Goal: Communication & Community: Answer question/provide support

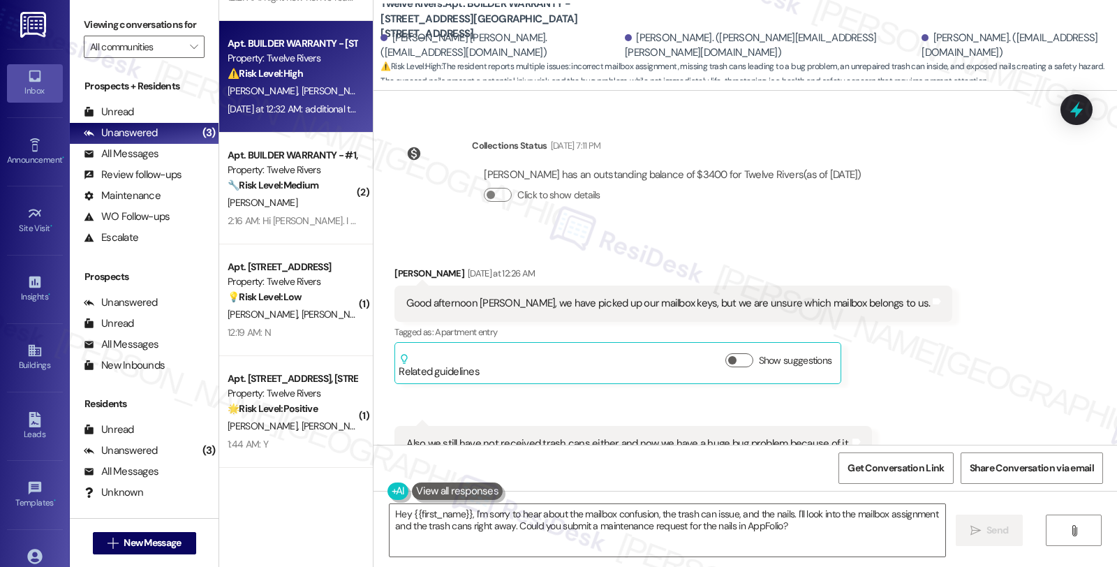
scroll to position [1796, 0]
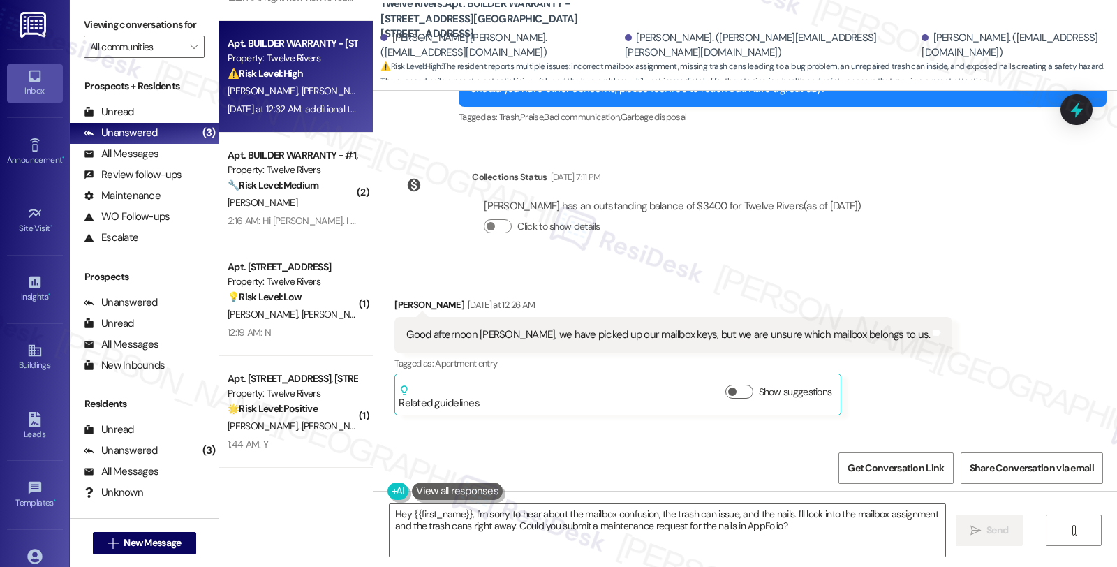
click at [539, 327] on div "Good afternoon [PERSON_NAME], we have picked up our mailbox keys, but we are un…" at bounding box center [668, 334] width 524 height 15
drag, startPoint x: 503, startPoint y: 309, endPoint x: 600, endPoint y: 309, distance: 97.0
click at [600, 327] on div "Good afternoon [PERSON_NAME], we have picked up our mailbox keys, but we are un…" at bounding box center [668, 334] width 524 height 15
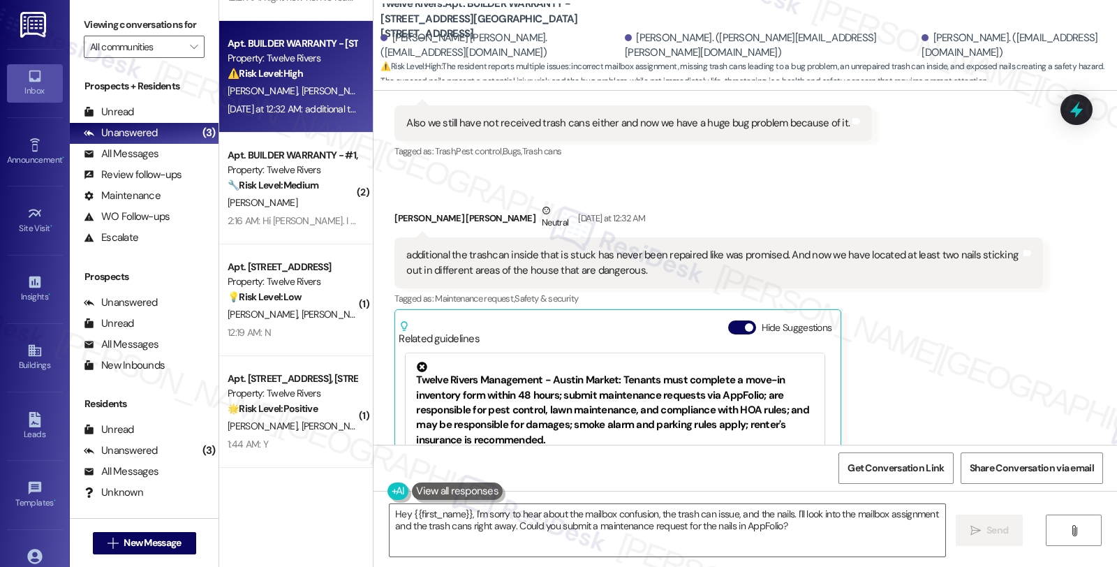
scroll to position [1873, 0]
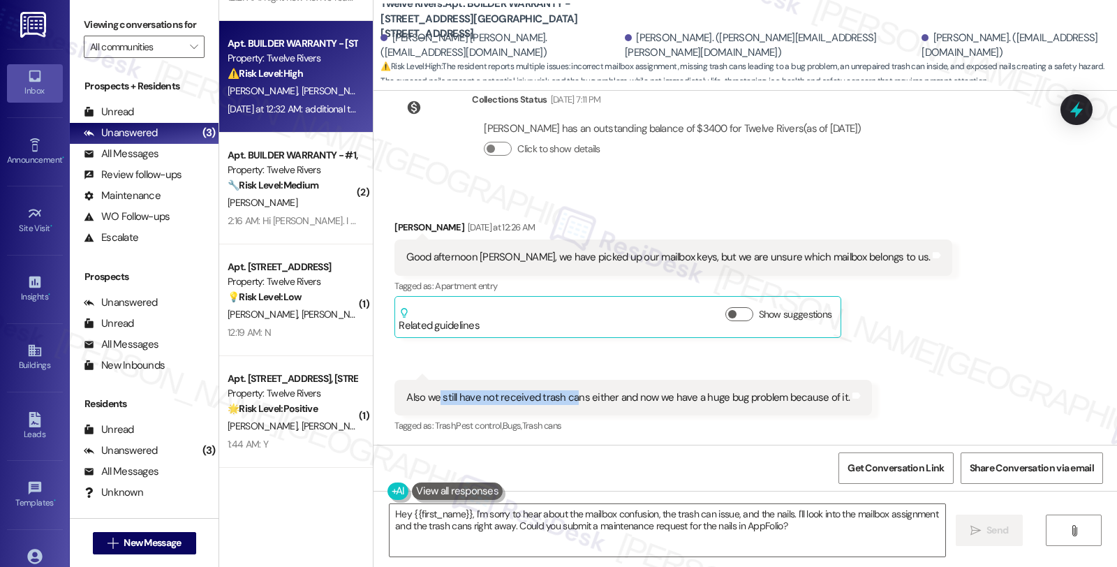
drag, startPoint x: 429, startPoint y: 370, endPoint x: 562, endPoint y: 370, distance: 132.6
click at [562, 390] on div "Also we still have not received trash cans either and now we have a huge bug pr…" at bounding box center [627, 397] width 443 height 15
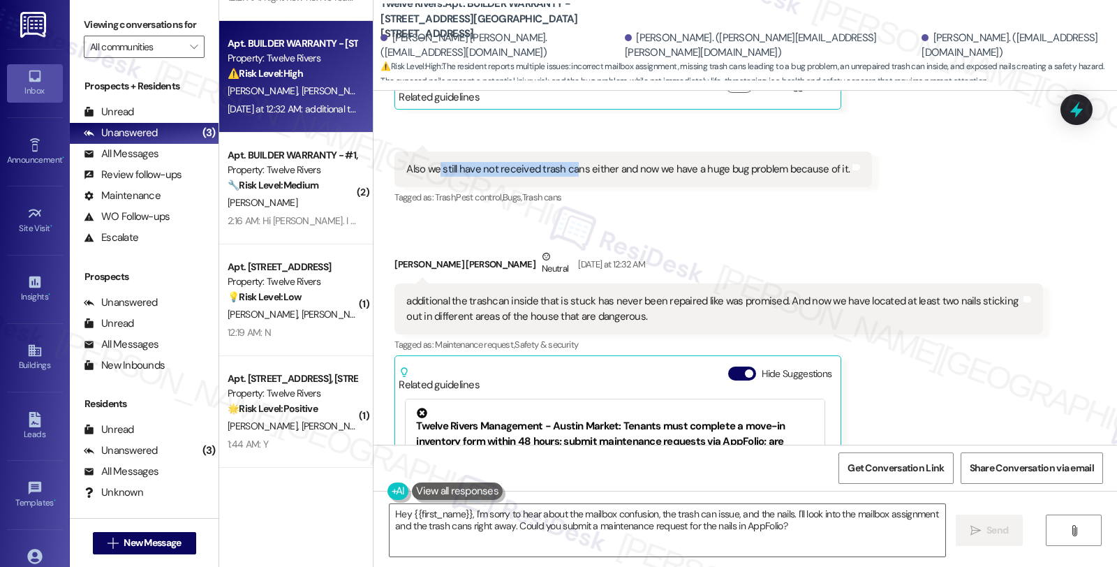
scroll to position [2106, 0]
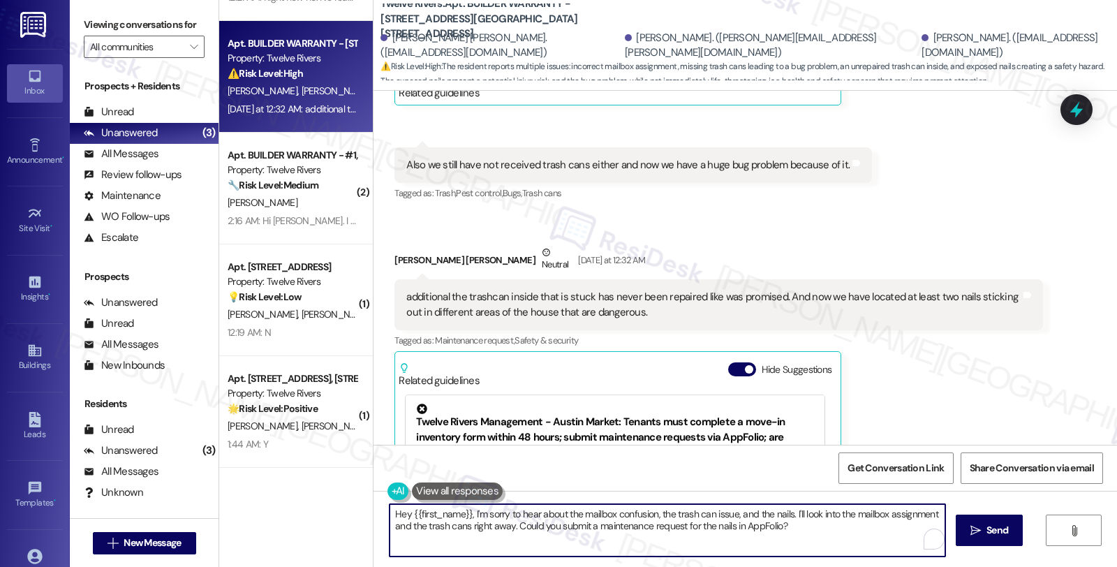
click at [461, 524] on textarea "Hey {{first_name}}, I'm sorry to hear about the mailbox confusion, the trash ca…" at bounding box center [668, 530] width 556 height 52
click at [789, 524] on textarea "Hey {{first_name}}, I'm sorry to hear about the mailbox confusion, the trash ca…" at bounding box center [668, 530] width 556 height 52
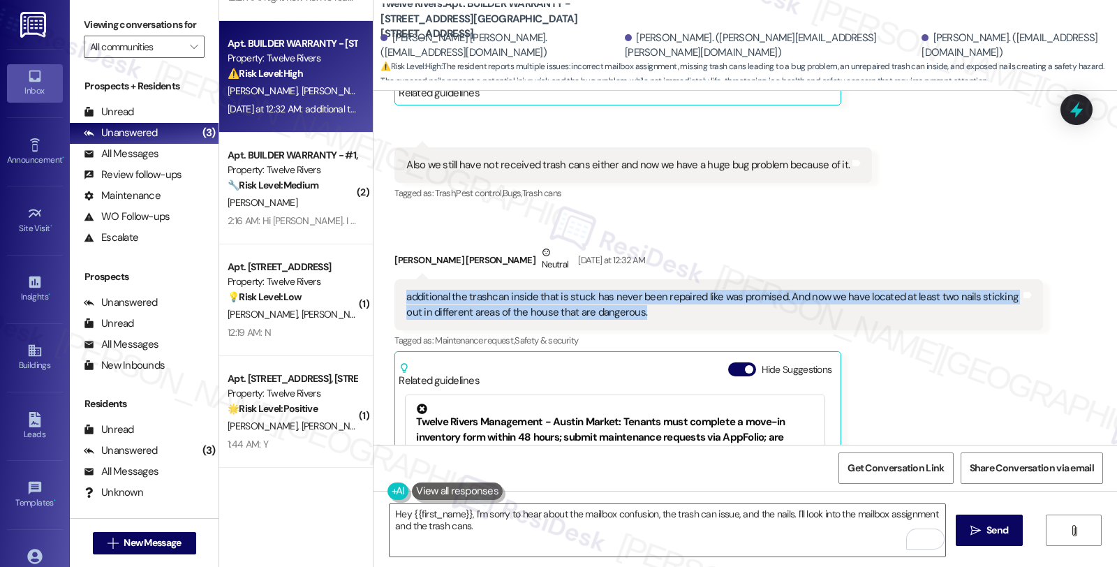
drag, startPoint x: 633, startPoint y: 276, endPoint x: 383, endPoint y: 272, distance: 250.7
click at [384, 272] on div "Received via SMS [PERSON_NAME] [PERSON_NAME] Neutral [DATE] at 12:32 AM additio…" at bounding box center [718, 432] width 669 height 394
copy div "additional the trashcan inside that is stuck has never been repaired like was p…"
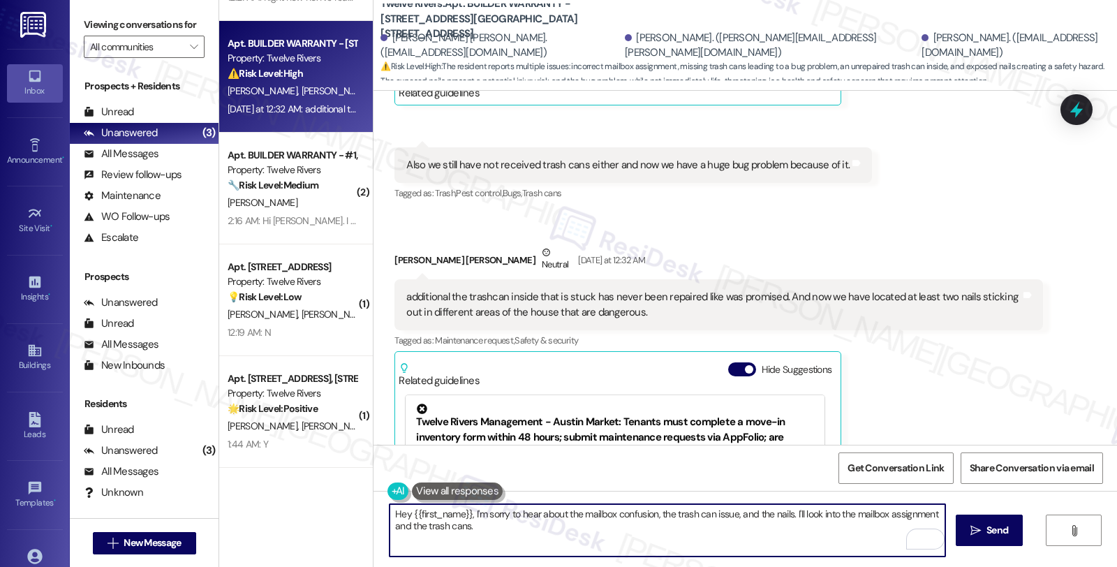
click at [528, 534] on textarea "Hey {{first_name}}, I'm sorry to hear about the mailbox confusion, the trash ca…" at bounding box center [668, 530] width 556 height 52
paste textarea "Regarding the nails—could you specify where in the unit you've found them (e.g.…"
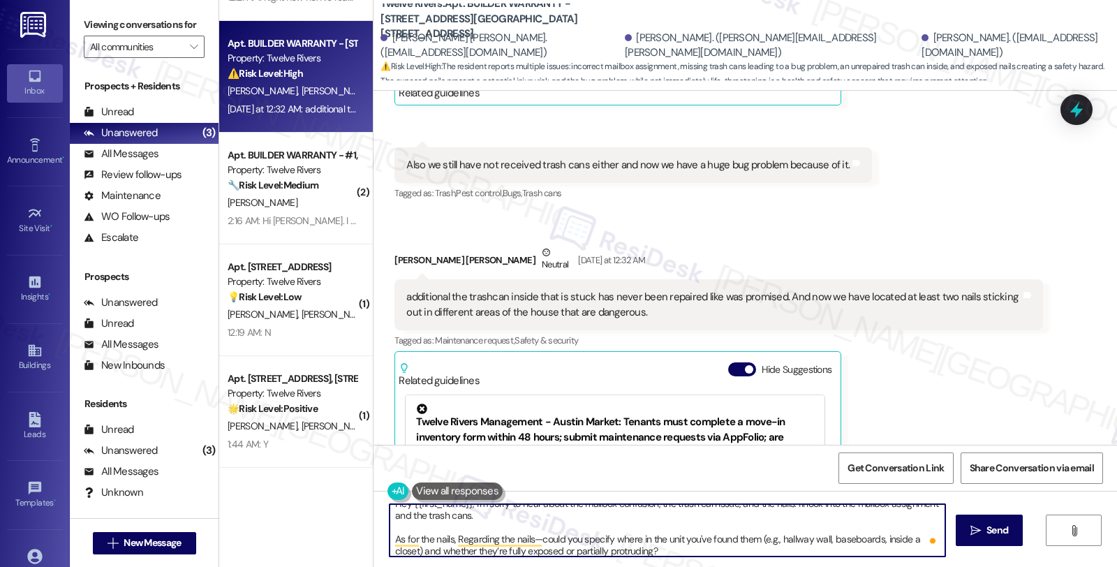
click at [448, 535] on textarea "Hey {{first_name}}, I'm sorry to hear about the mailbox confusion, the trash ca…" at bounding box center [668, 530] width 556 height 52
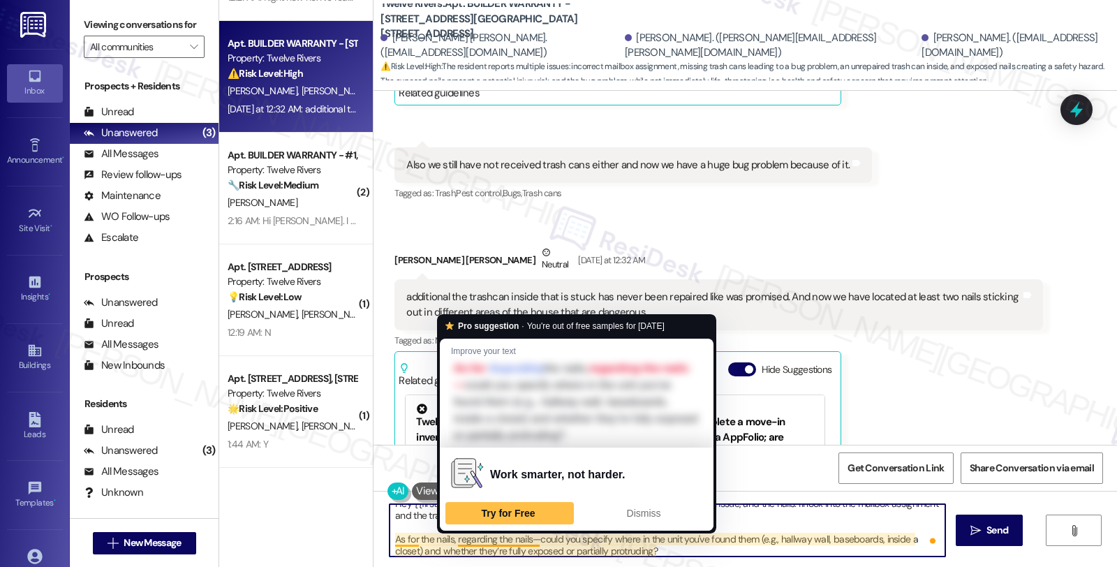
click at [390, 542] on textarea "Hey {{first_name}}, I'm sorry to hear about the mailbox confusion, the trash ca…" at bounding box center [668, 530] width 556 height 52
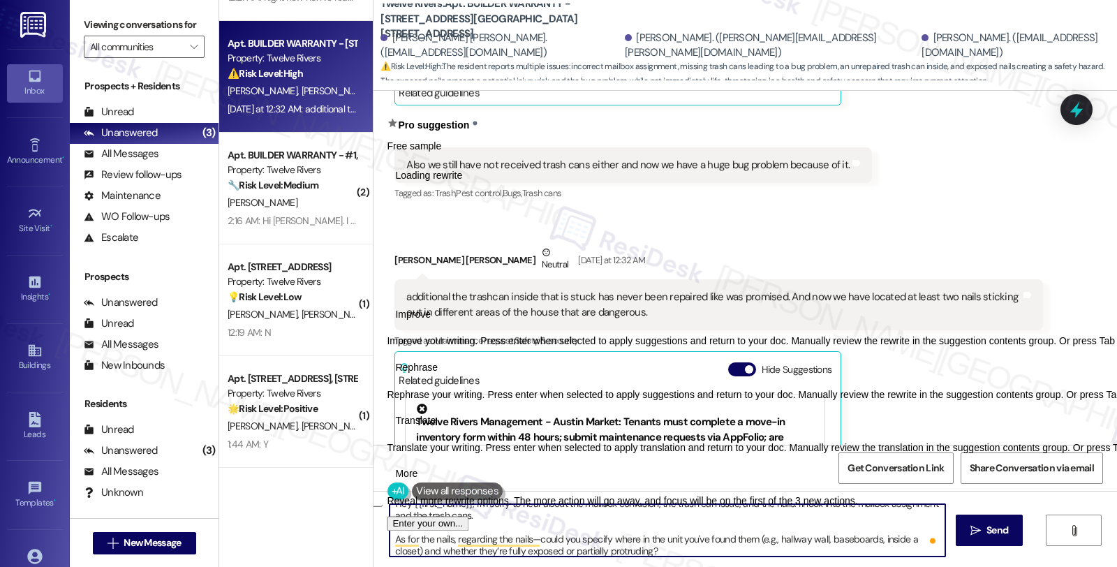
type textarea "Hey {{first_name}}, I'm sorry to hear about the mailbox confusion, the trash ca…"
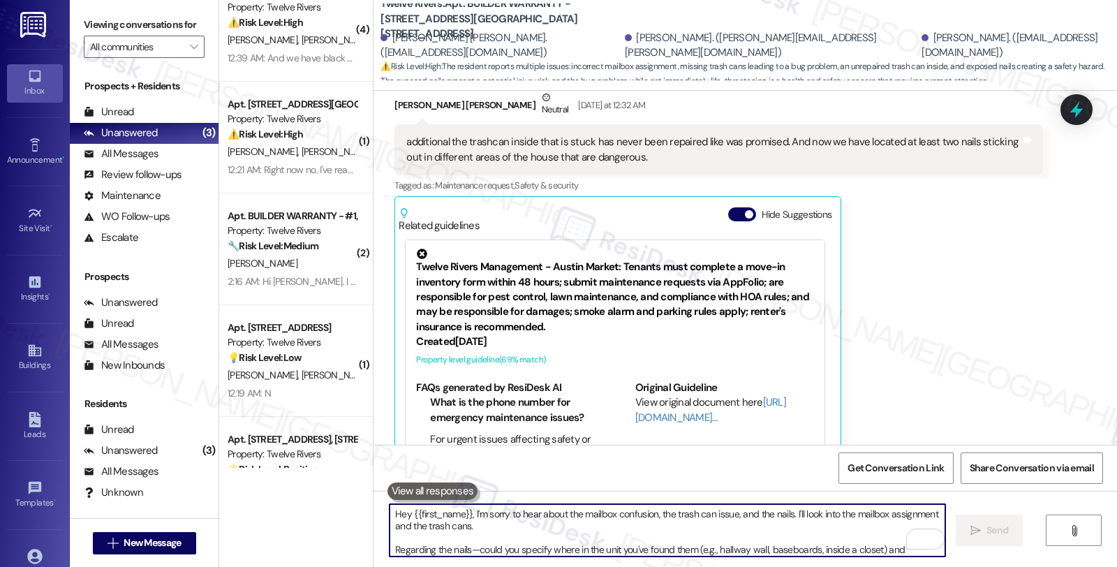
scroll to position [0, 0]
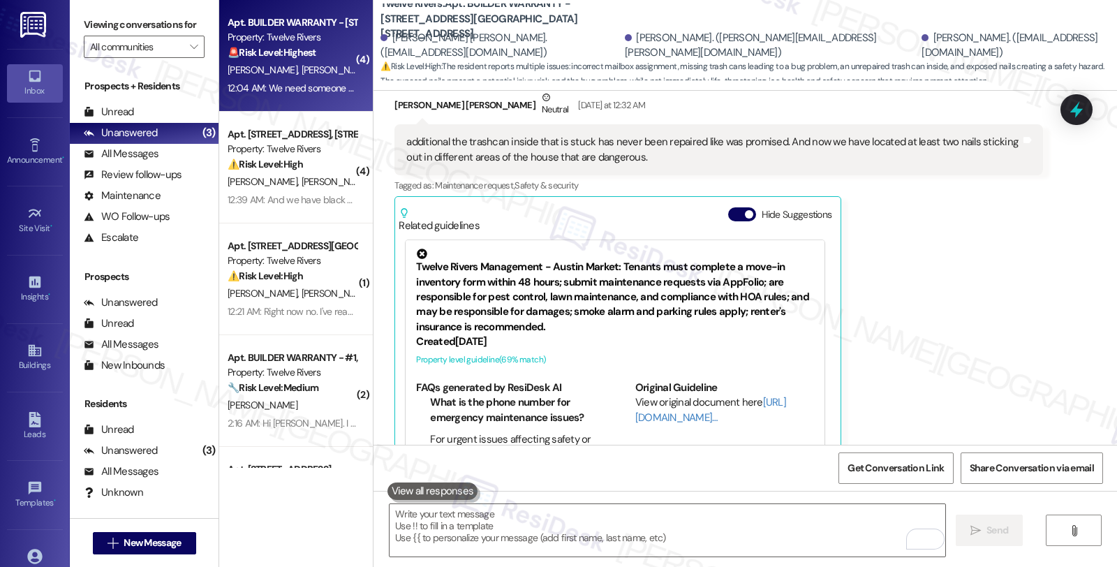
click at [327, 27] on div "Apt. BUILDER WARRANTY - [STREET_ADDRESS]" at bounding box center [292, 22] width 129 height 15
type textarea "Fetching suggested responses. Please feel free to read through the conversation…"
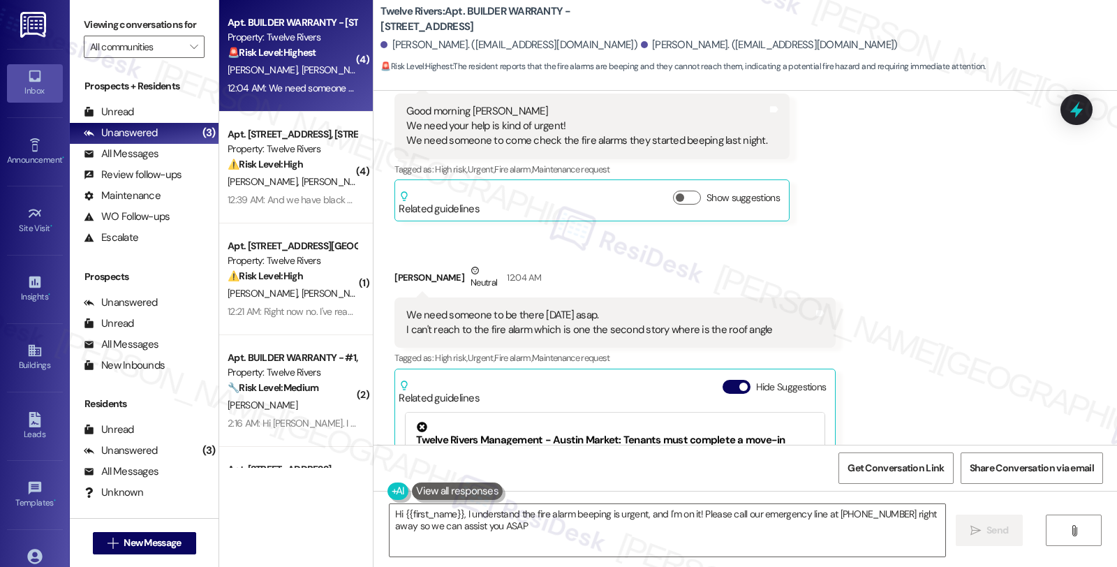
type textarea "Hi {{first_name}}, I understand the fire alarm beeping is urgent, and I'm on it…"
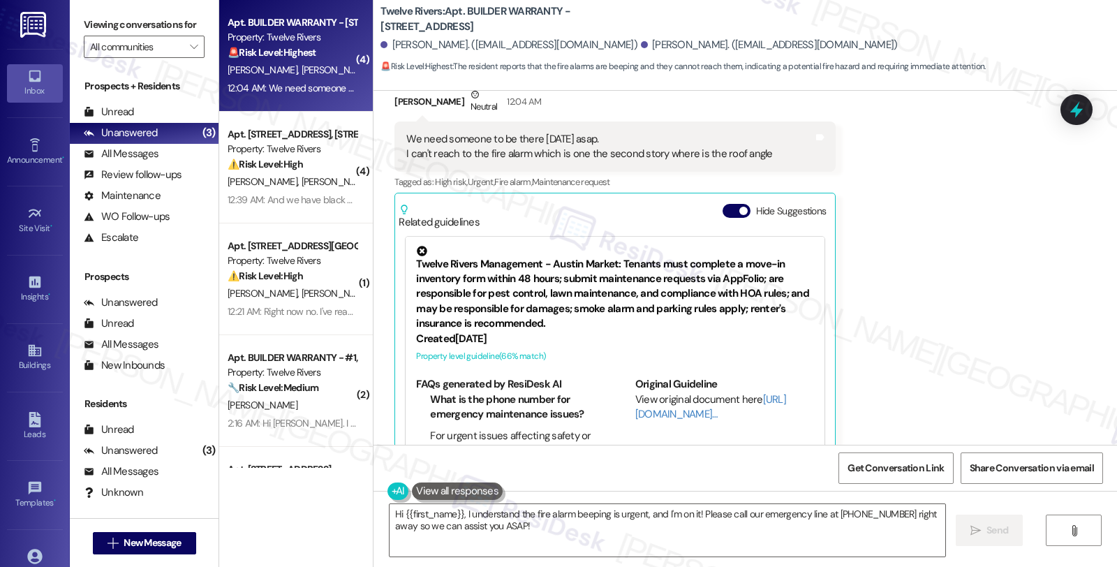
scroll to position [1561, 0]
